Goal: Task Accomplishment & Management: Use online tool/utility

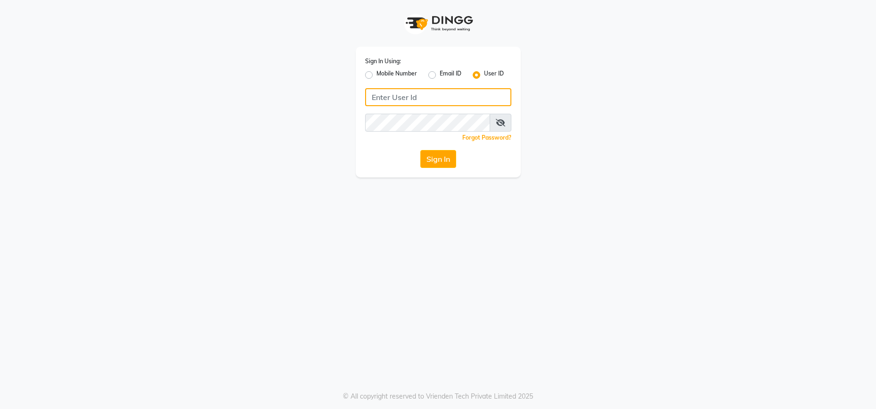
click at [485, 97] on input "Username" at bounding box center [438, 97] width 146 height 18
type input "hydeluxurysalon"
click at [431, 164] on button "Sign In" at bounding box center [438, 159] width 36 height 18
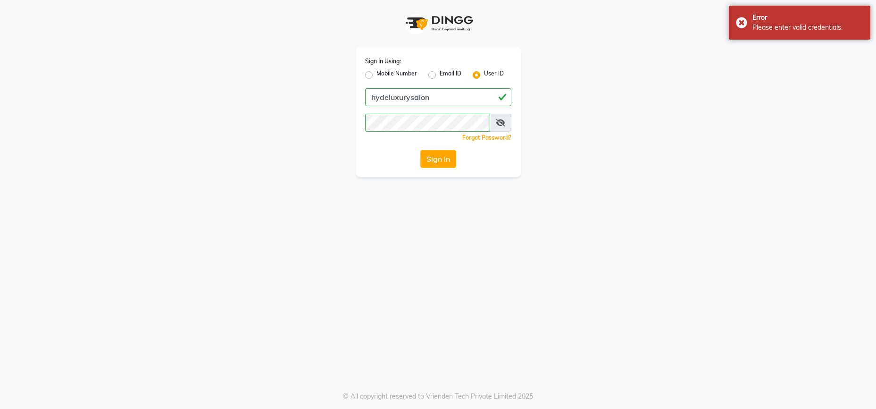
click at [500, 123] on icon at bounding box center [500, 123] width 9 height 8
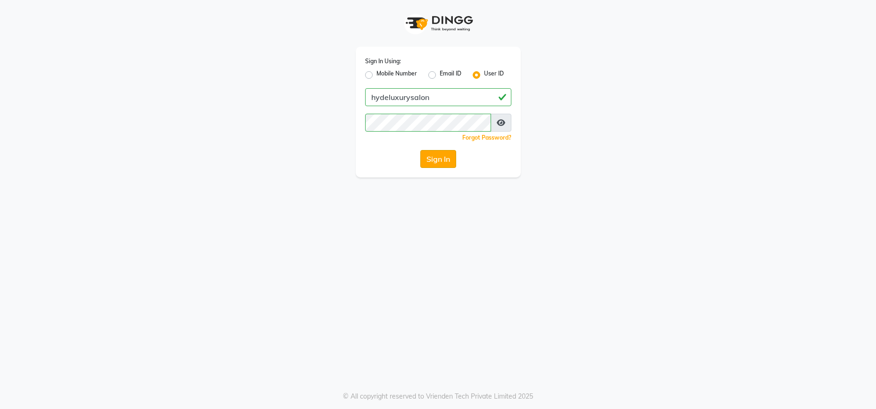
click at [446, 151] on button "Sign In" at bounding box center [438, 159] width 36 height 18
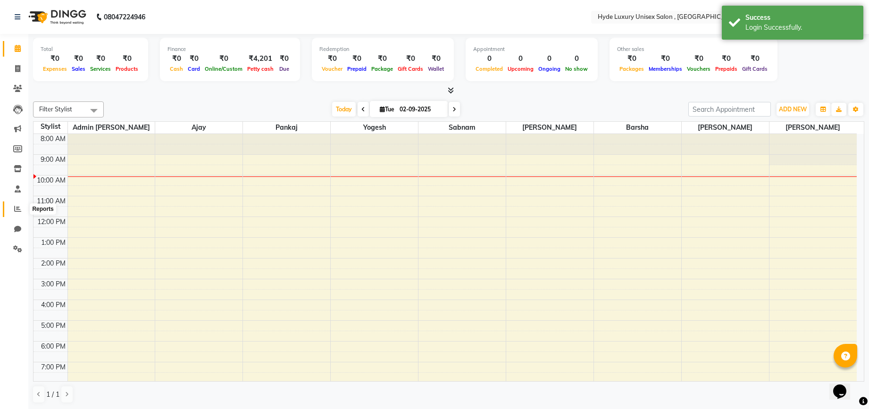
click at [17, 205] on icon at bounding box center [17, 208] width 7 height 7
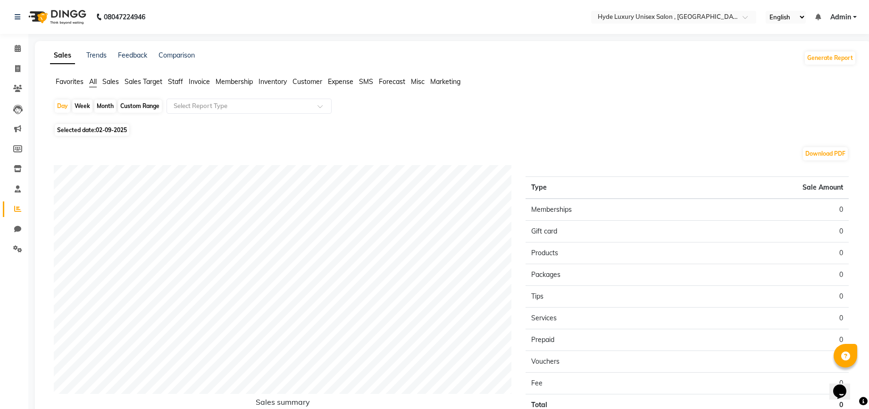
click at [137, 82] on span "Sales Target" at bounding box center [143, 81] width 38 height 8
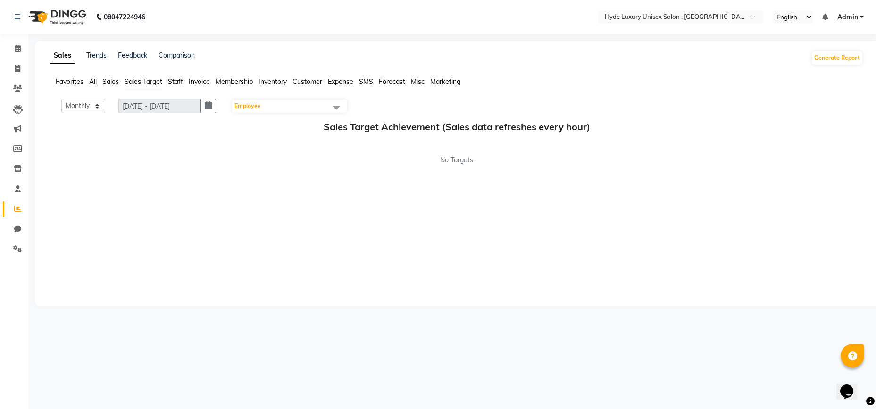
click at [175, 81] on span "Staff" at bounding box center [175, 81] width 15 height 8
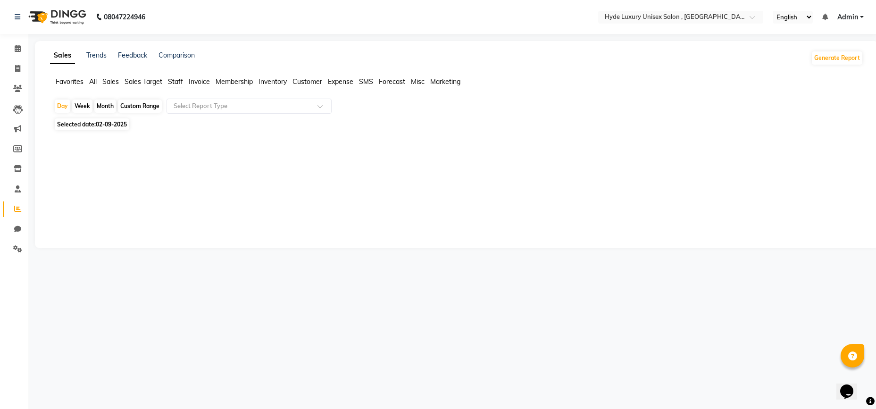
click at [157, 102] on div "Custom Range" at bounding box center [140, 105] width 44 height 13
select select "9"
select select "2025"
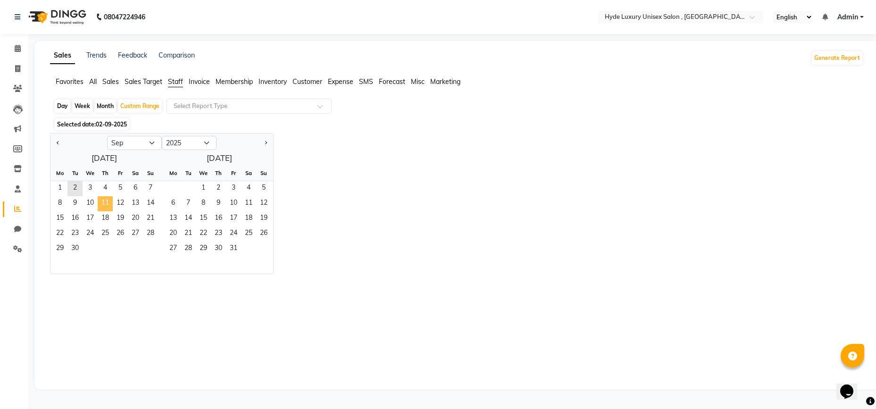
click at [102, 200] on span "11" at bounding box center [105, 203] width 15 height 15
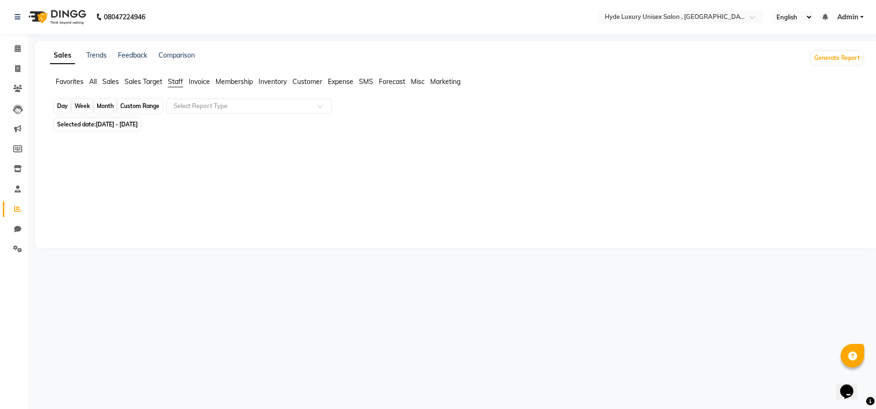
click at [152, 106] on div "Custom Range" at bounding box center [140, 105] width 44 height 13
select select "9"
select select "2025"
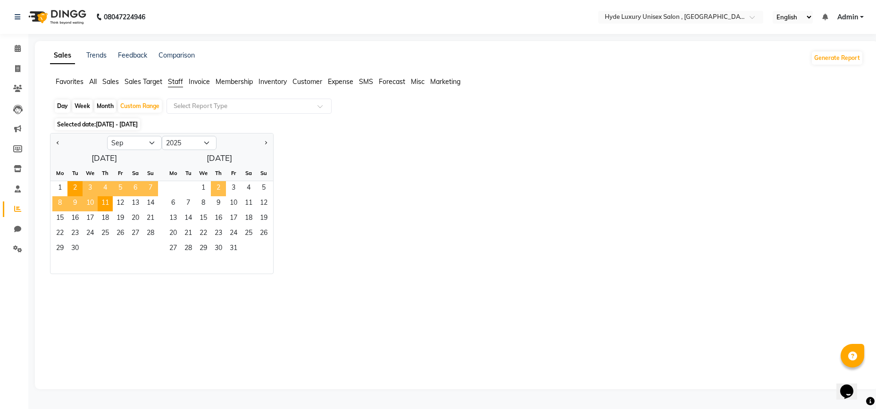
click at [215, 187] on span "2" at bounding box center [218, 188] width 15 height 15
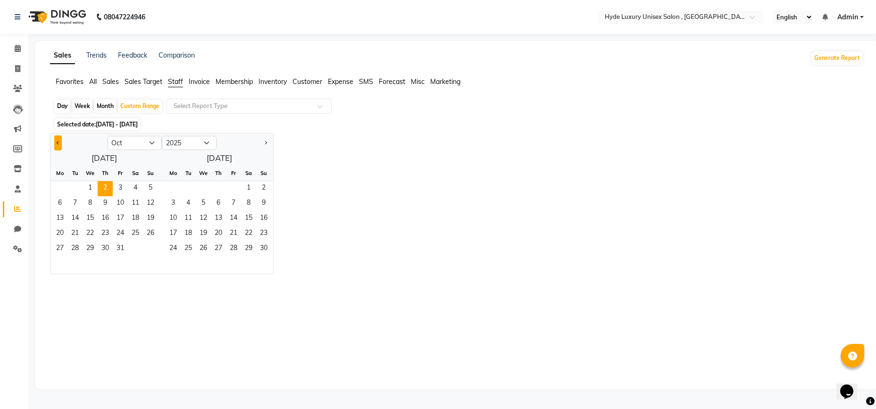
click at [58, 140] on button "Previous month" at bounding box center [58, 142] width 8 height 15
select select "9"
click at [102, 203] on span "11" at bounding box center [105, 203] width 15 height 15
click at [214, 190] on span "2" at bounding box center [218, 188] width 15 height 15
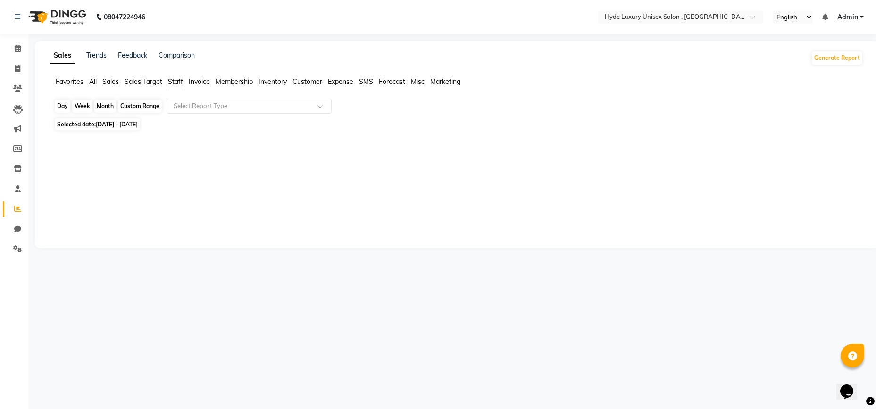
click at [159, 106] on div "Custom Range" at bounding box center [140, 105] width 44 height 13
select select "9"
select select "2025"
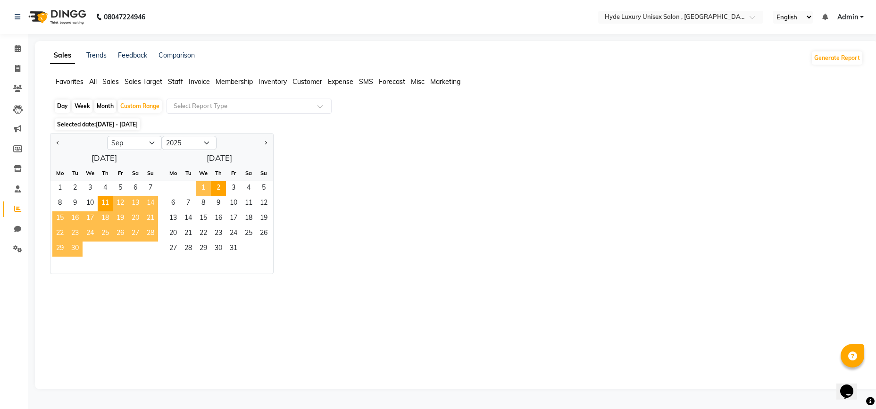
click at [415, 162] on div "Jan Feb Mar Apr May Jun [DATE] Aug Sep Oct Nov [DATE] 2016 2017 2018 2019 2020 …" at bounding box center [456, 203] width 813 height 141
click at [62, 143] on button "Previous month" at bounding box center [58, 142] width 8 height 15
select select "8"
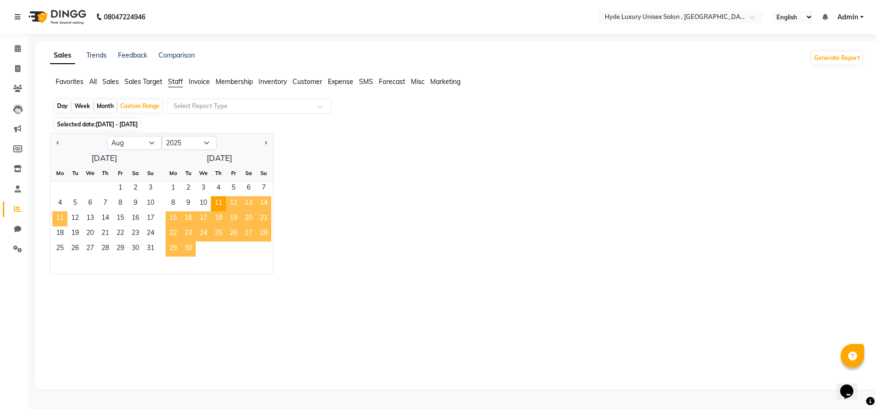
click at [61, 215] on span "11" at bounding box center [59, 218] width 15 height 15
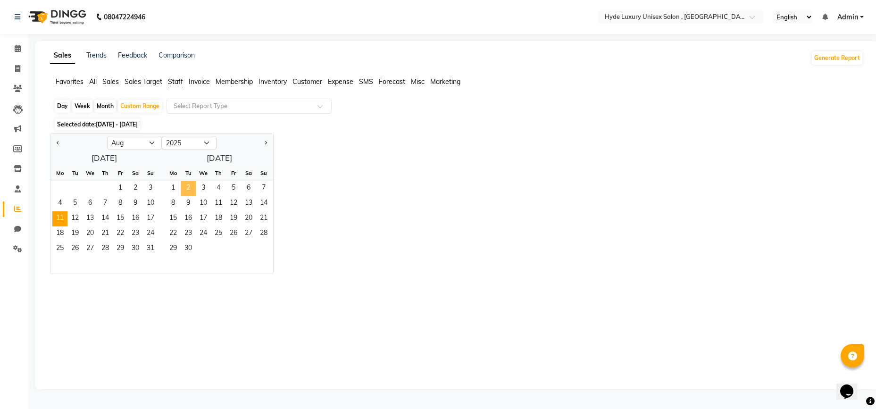
click at [193, 189] on span "2" at bounding box center [188, 188] width 15 height 15
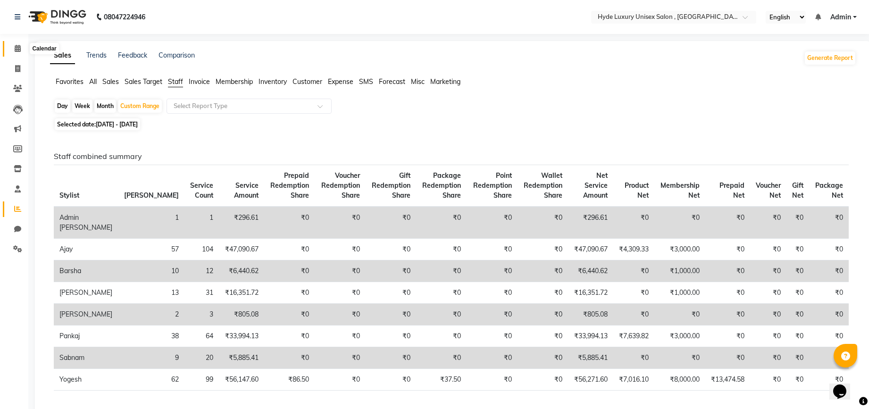
click at [22, 51] on span at bounding box center [17, 48] width 17 height 11
